Goal: Find specific page/section: Find specific page/section

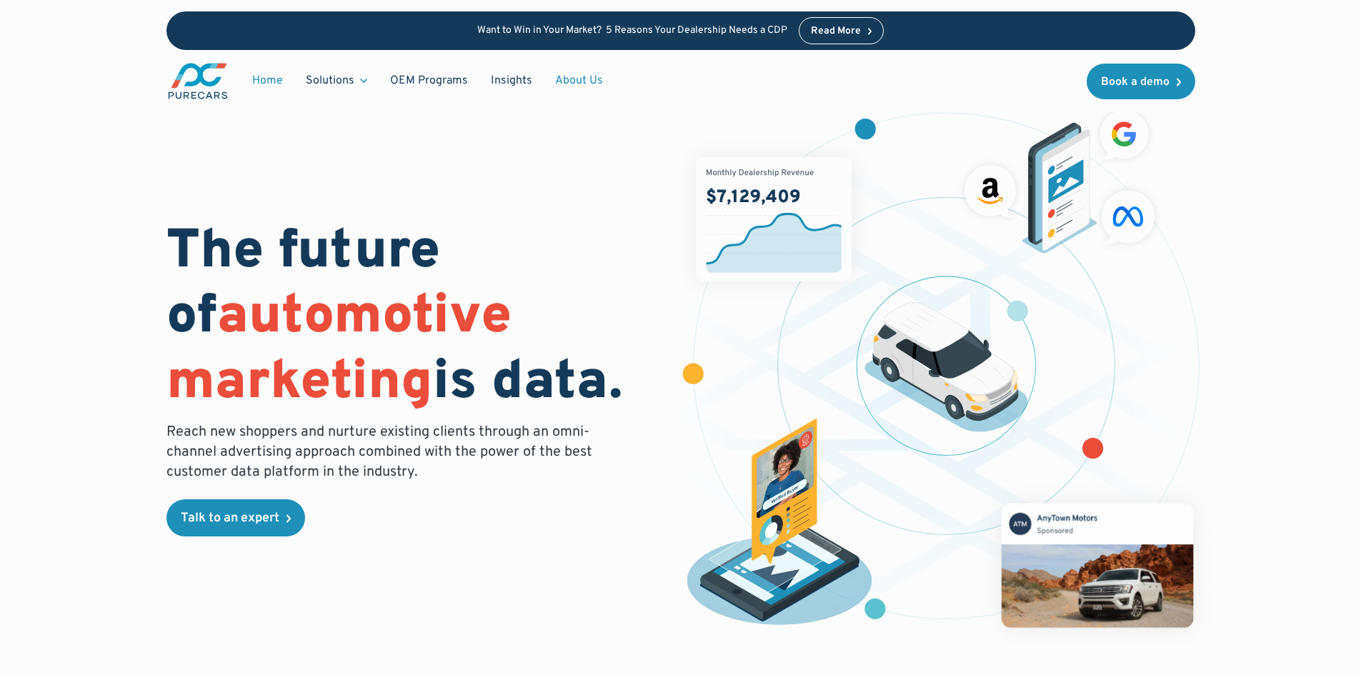
click at [567, 77] on link "About Us" at bounding box center [579, 80] width 71 height 27
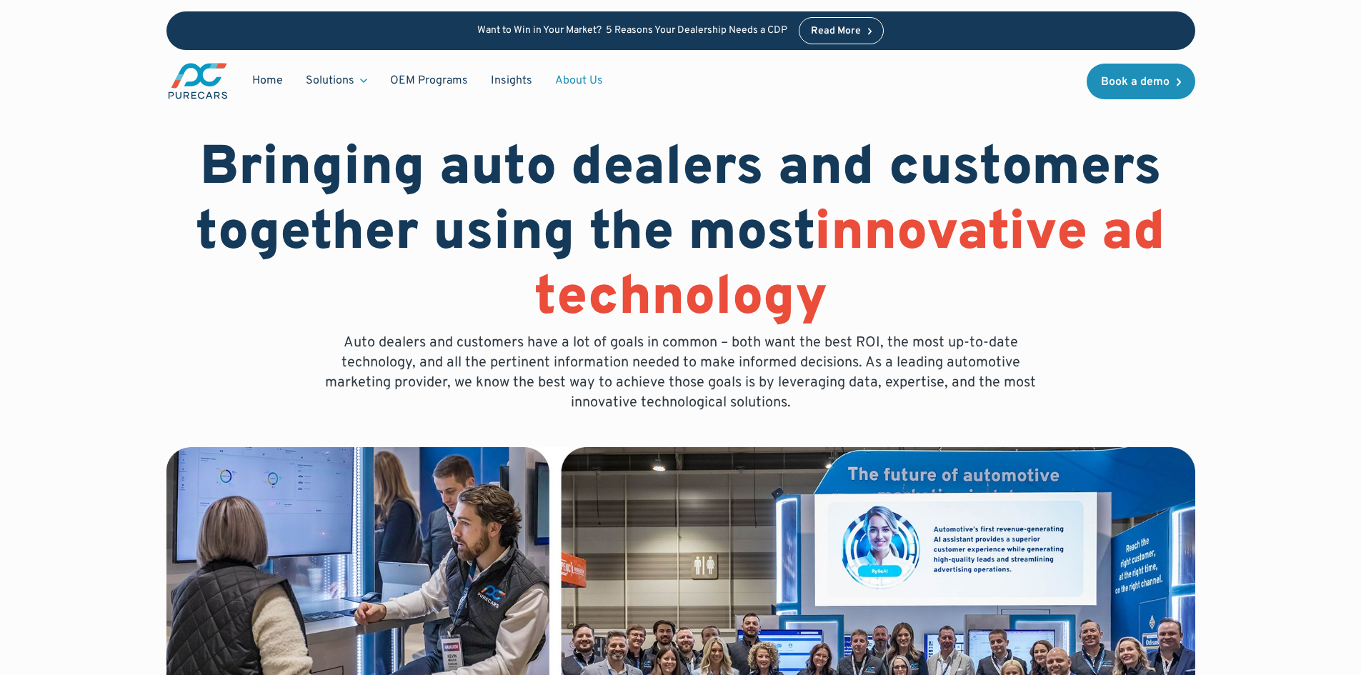
click at [566, 77] on link "About Us" at bounding box center [579, 80] width 71 height 27
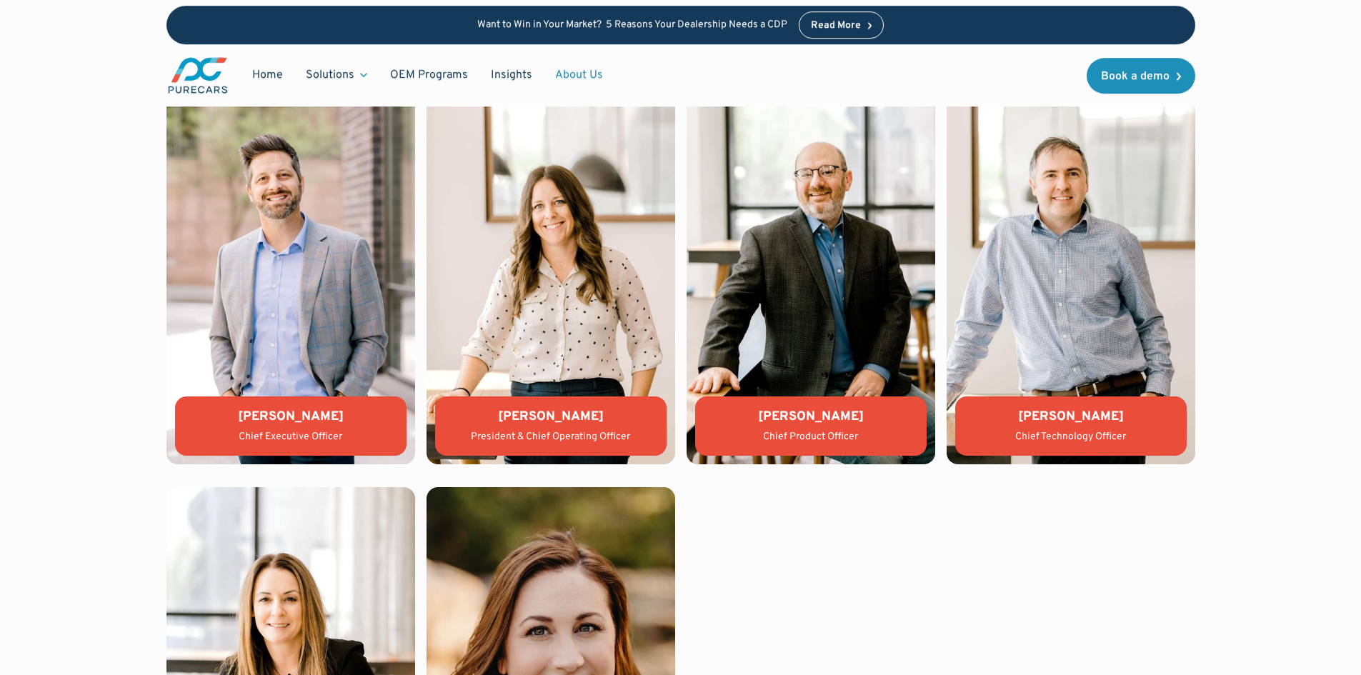
scroll to position [3142, 0]
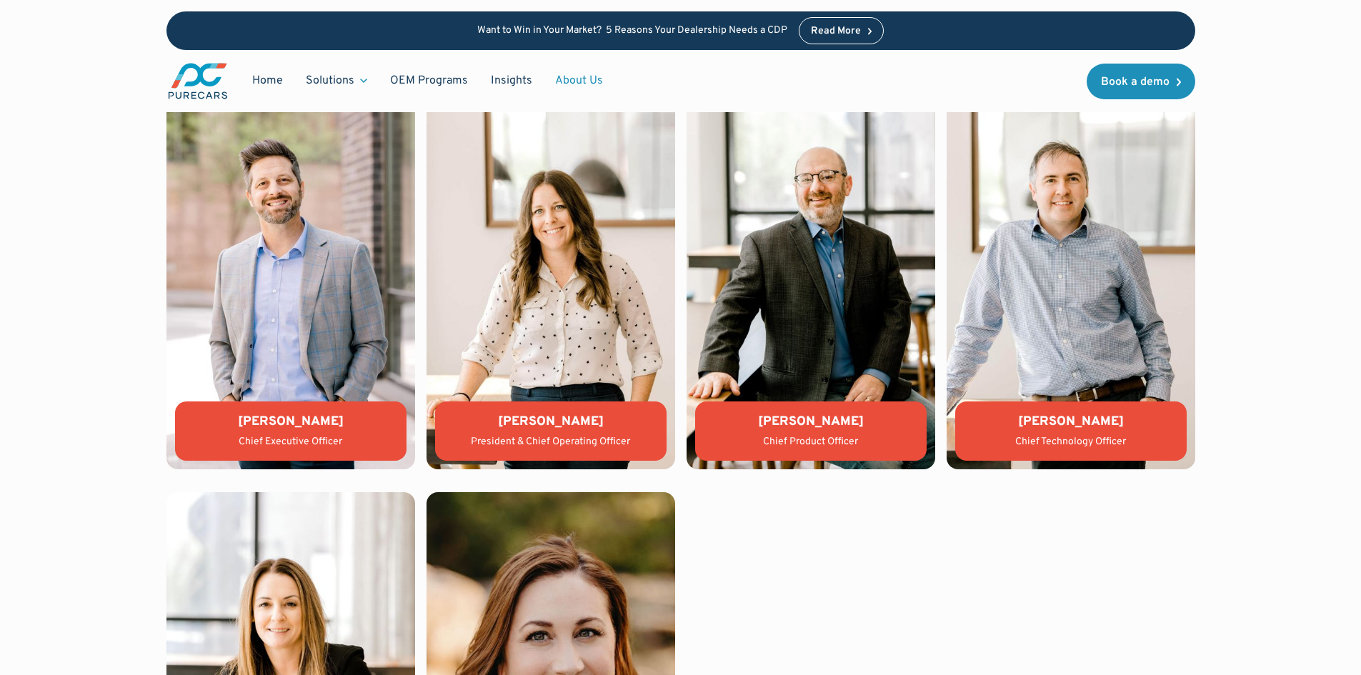
click at [569, 265] on img at bounding box center [550, 282] width 249 height 373
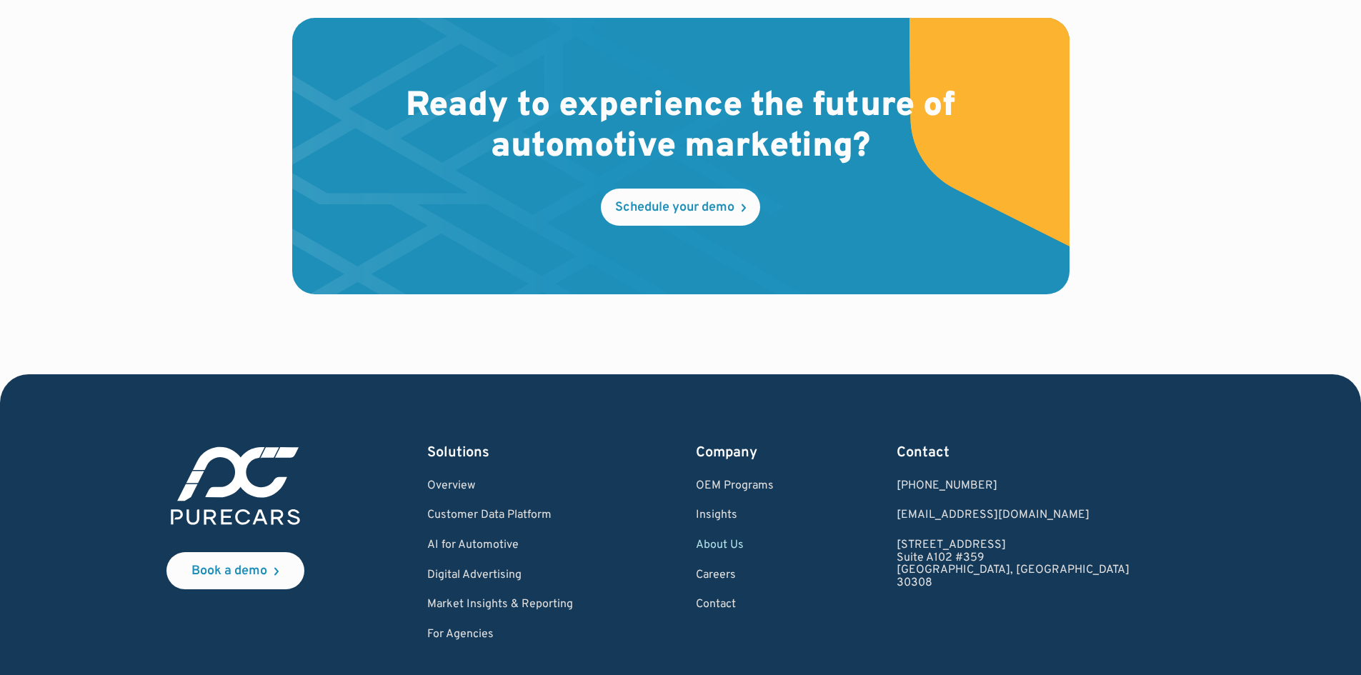
scroll to position [4193, 0]
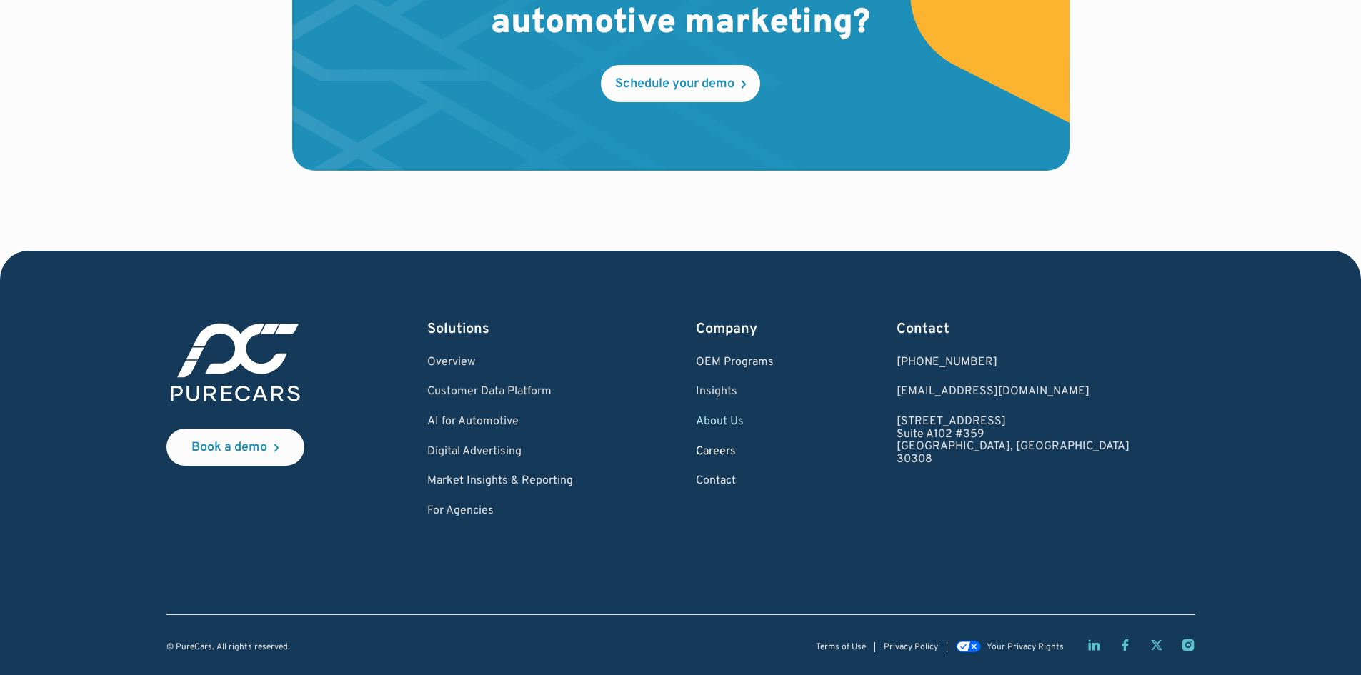
click at [773, 448] on link "Careers" at bounding box center [735, 452] width 78 height 13
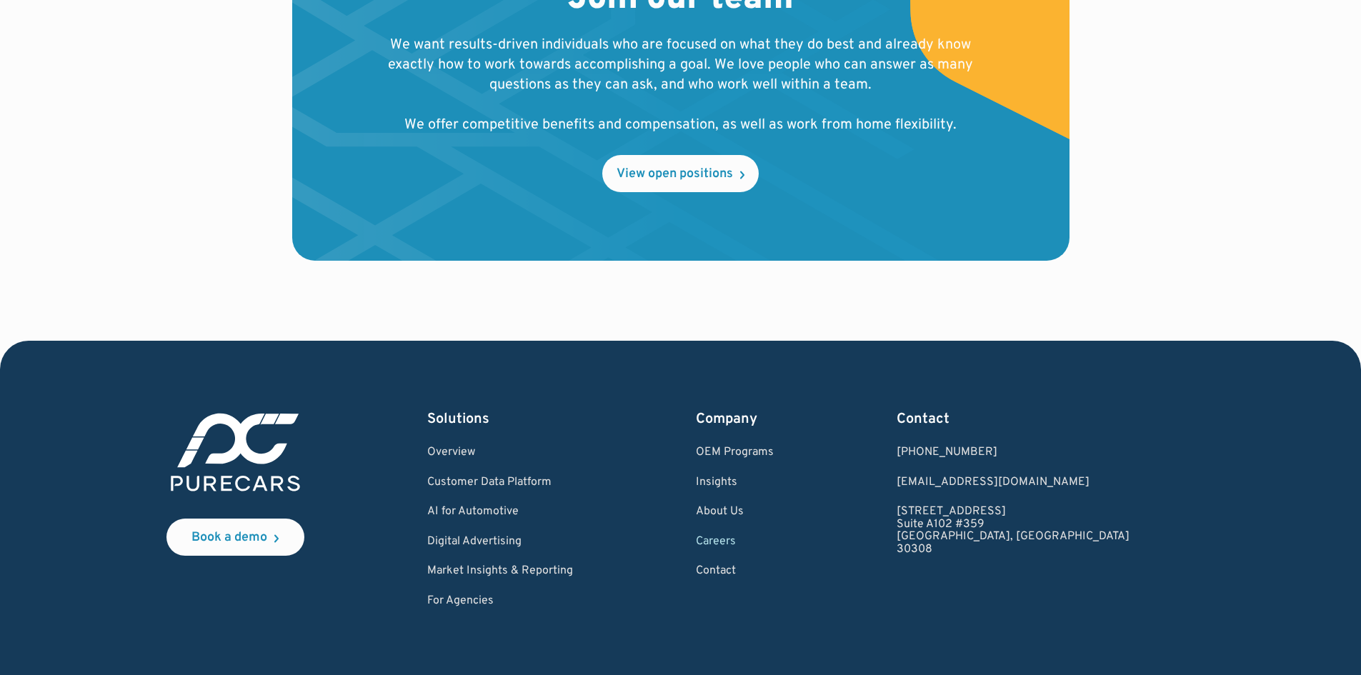
scroll to position [1651, 0]
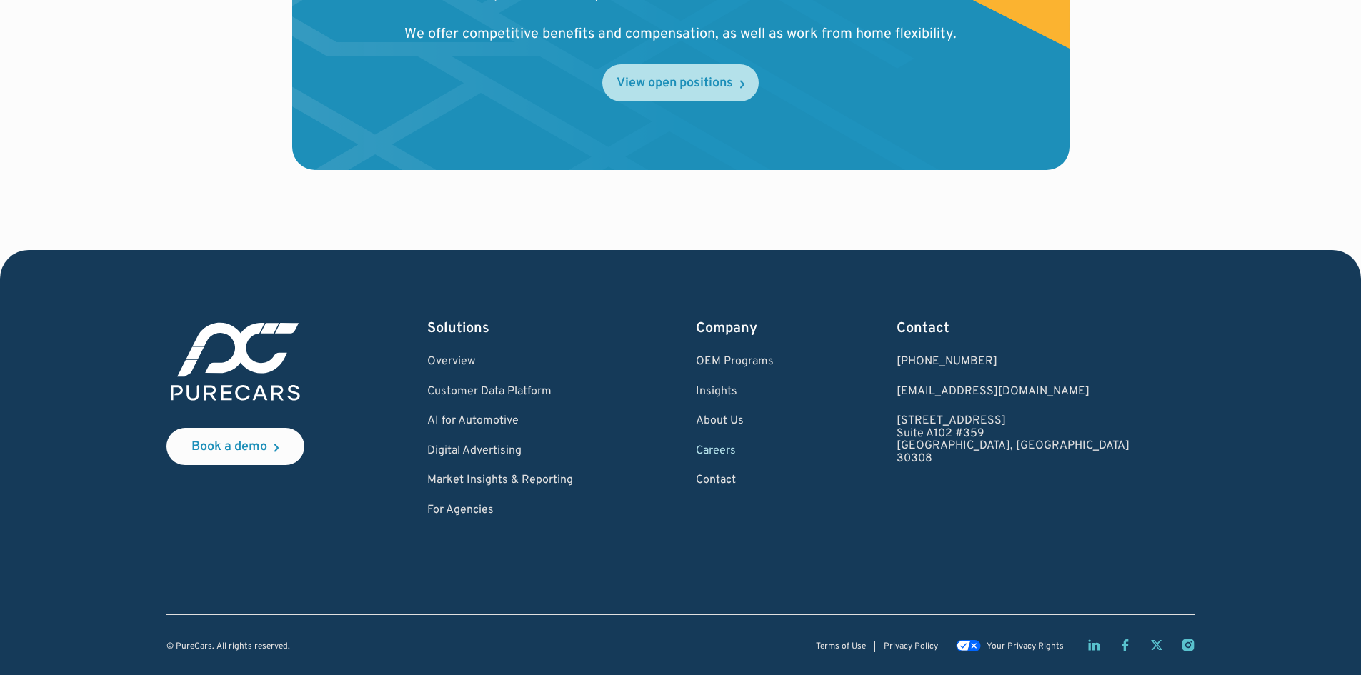
click at [709, 86] on div "View open positions" at bounding box center [674, 83] width 116 height 13
